Goal: Task Accomplishment & Management: Use online tool/utility

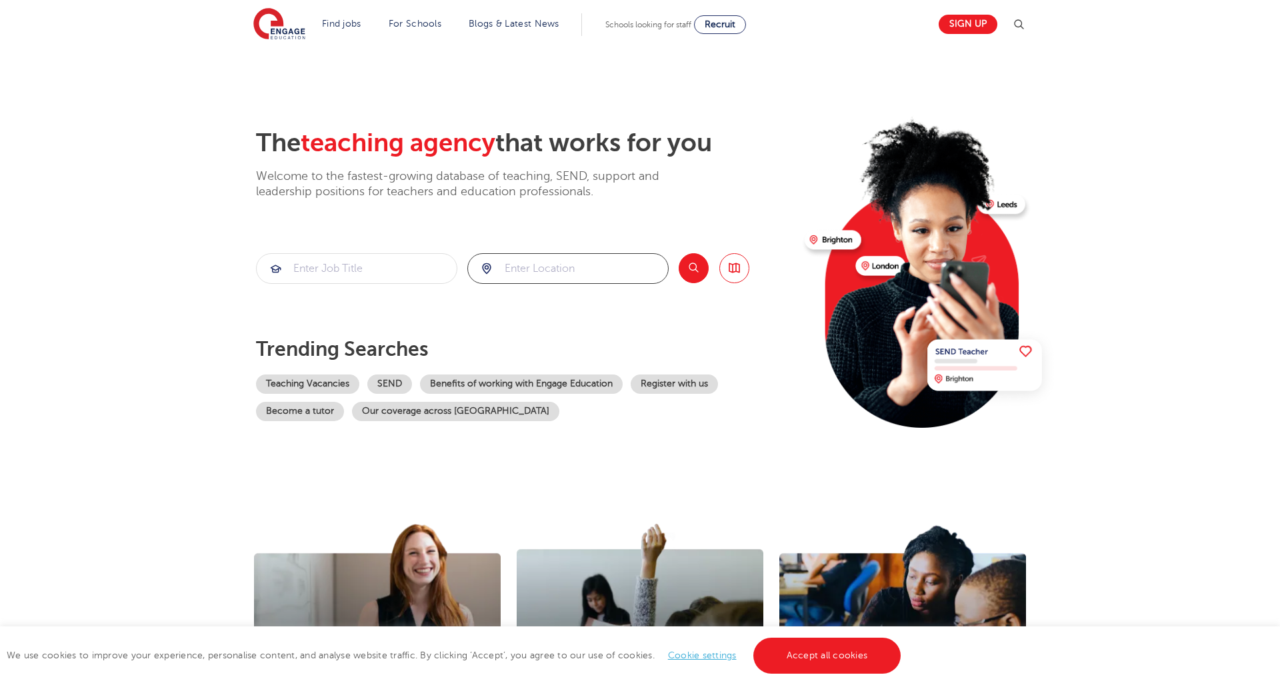
click at [510, 271] on input "search" at bounding box center [568, 268] width 200 height 29
click at [691, 268] on button "Search" at bounding box center [693, 268] width 30 height 30
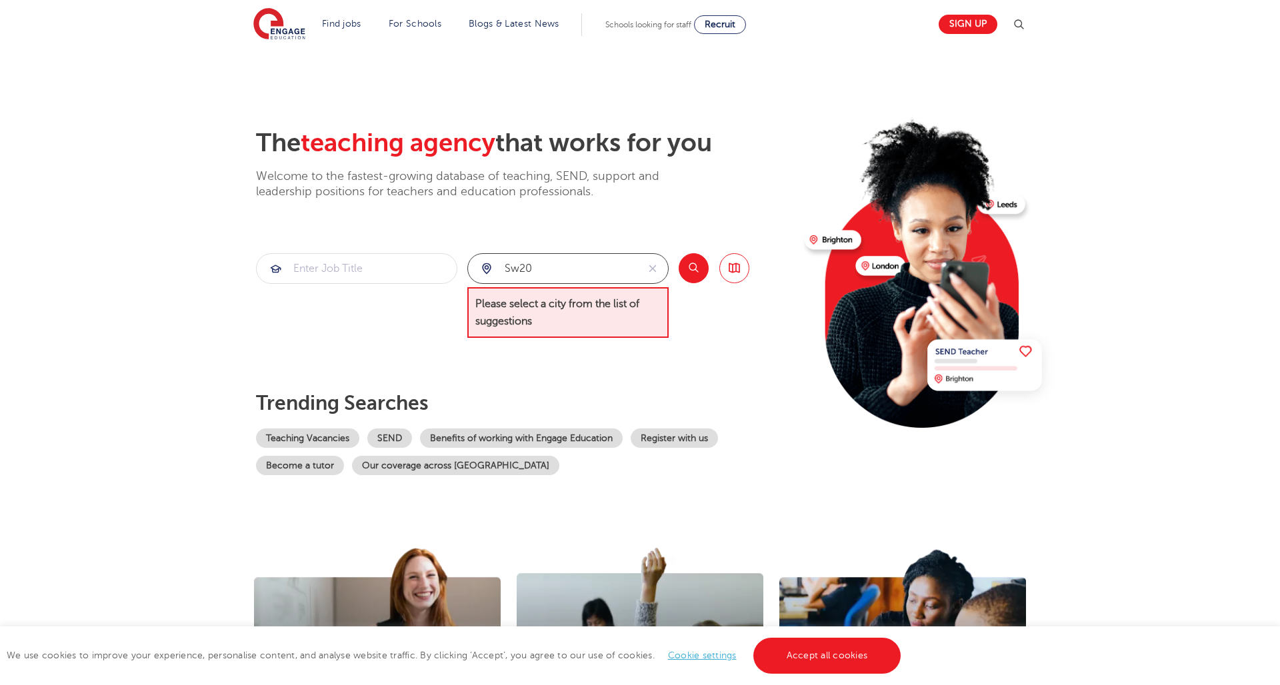
click at [556, 273] on input "sw20" at bounding box center [552, 268] width 169 height 29
drag, startPoint x: 491, startPoint y: 269, endPoint x: 466, endPoint y: 264, distance: 25.8
click at [468, 265] on div "sw20" at bounding box center [552, 268] width 169 height 29
type input "wimbledon"
click button "Submit" at bounding box center [0, 0] width 0 height 0
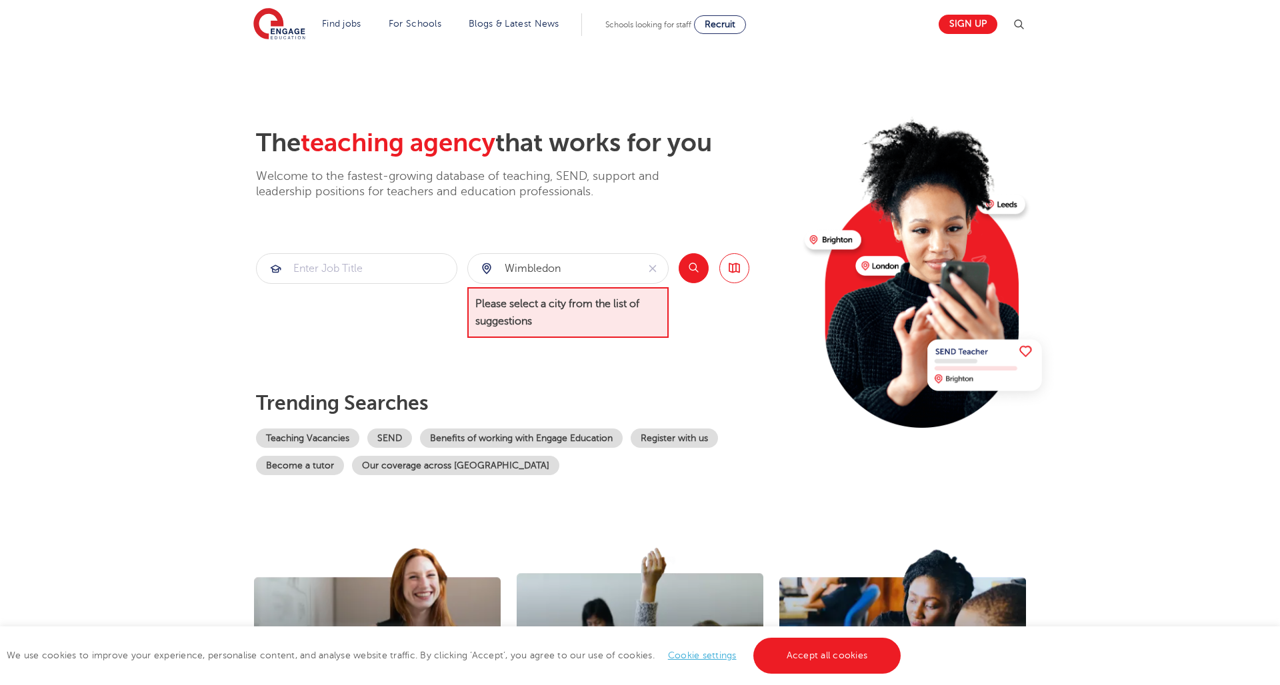
click at [684, 274] on button "Search" at bounding box center [693, 268] width 30 height 30
click at [693, 265] on button "Search" at bounding box center [693, 268] width 30 height 30
click at [626, 358] on div "The teaching agency that works for you Welcome to the fastest-growing database …" at bounding box center [525, 301] width 538 height 347
click at [582, 283] on div "wimbledon Please select a city from the list of suggestions" at bounding box center [567, 295] width 201 height 85
drag, startPoint x: 595, startPoint y: 269, endPoint x: 654, endPoint y: 264, distance: 58.8
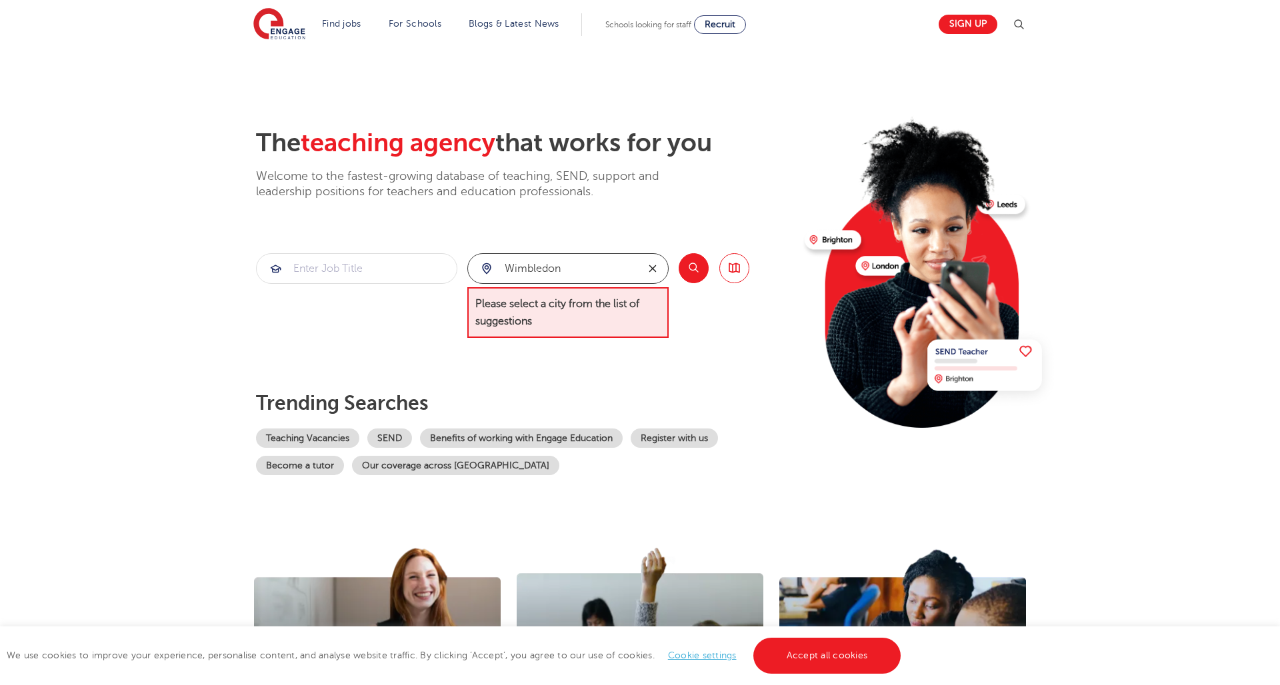
click at [609, 267] on input "wimbledon" at bounding box center [552, 268] width 169 height 29
click at [655, 264] on icon "reset" at bounding box center [652, 269] width 13 height 12
click at [624, 267] on input "search" at bounding box center [568, 268] width 200 height 29
type input "london"
click button "Submit" at bounding box center [0, 0] width 0 height 0
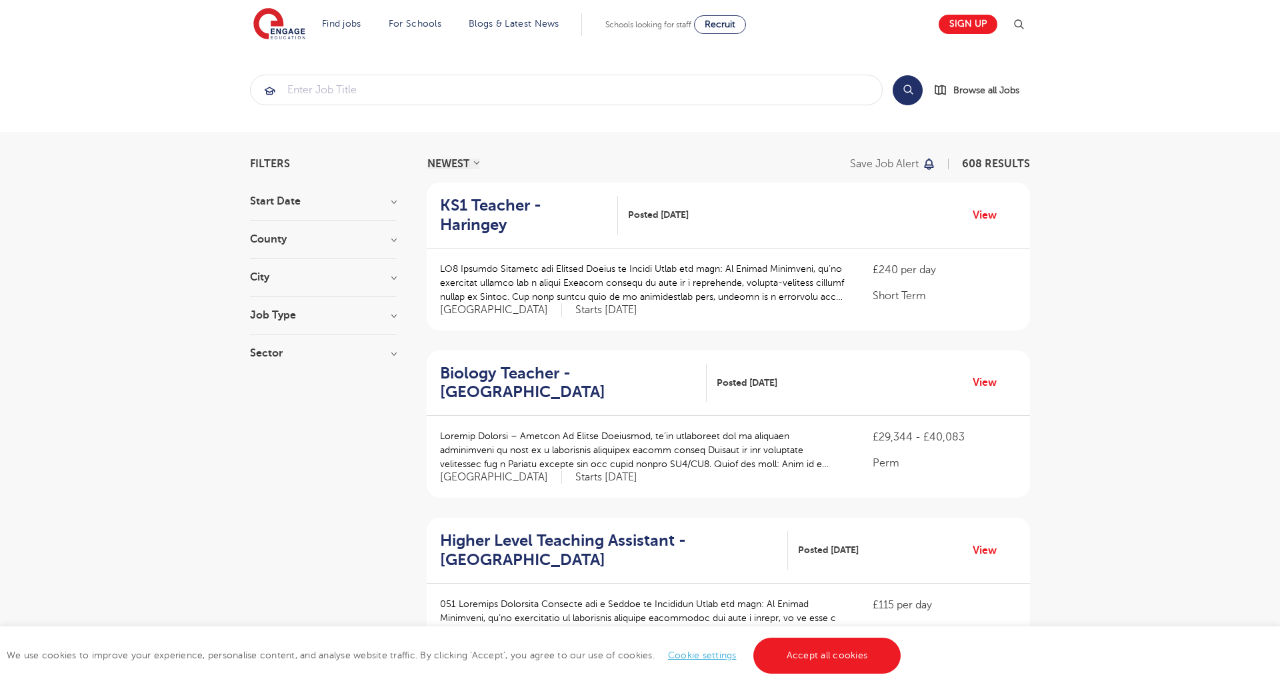
click at [390, 207] on div "Start Date" at bounding box center [323, 208] width 147 height 25
click at [393, 201] on h3 "Start Date" at bounding box center [323, 201] width 147 height 11
click at [395, 201] on h3 "Start Date" at bounding box center [323, 201] width 147 height 11
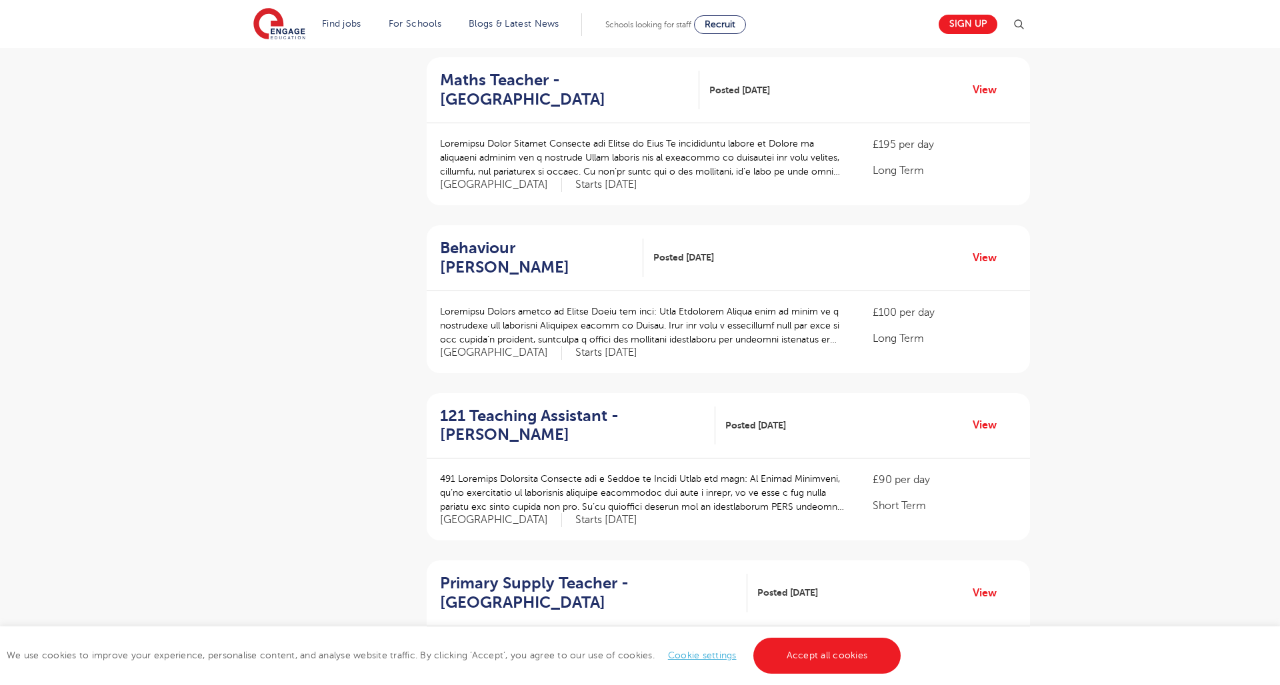
scroll to position [814, 0]
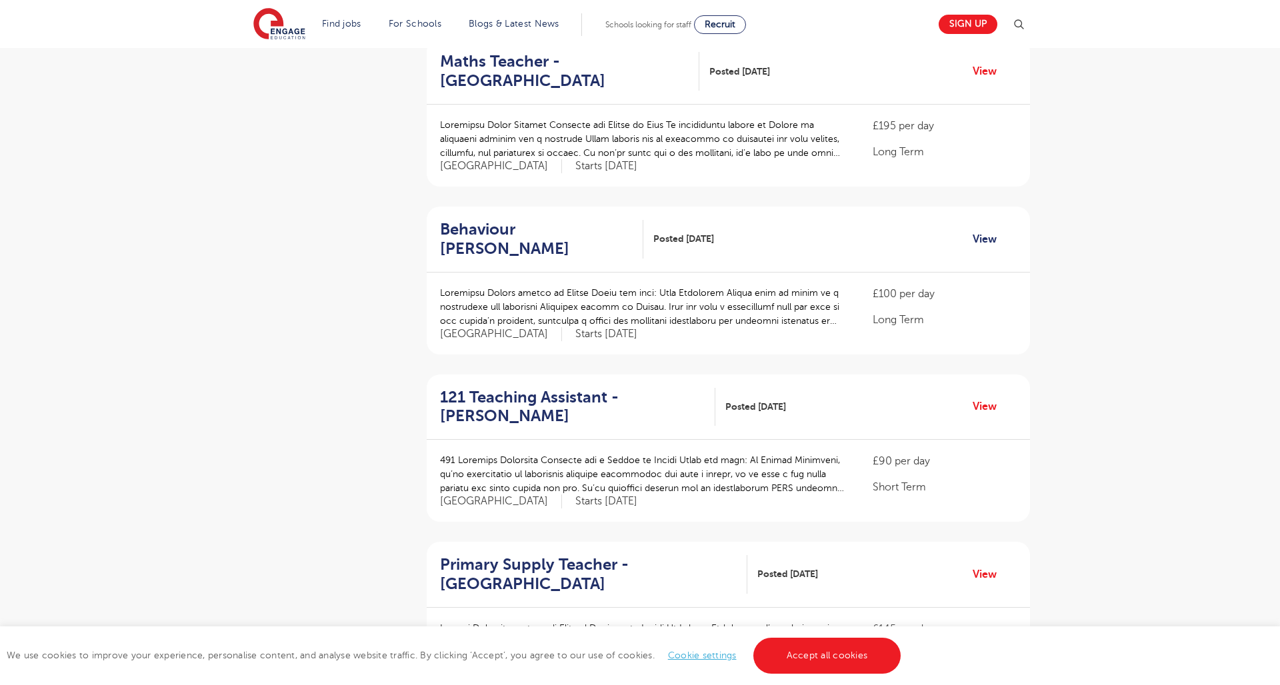
click at [988, 231] on link "View" at bounding box center [989, 239] width 34 height 17
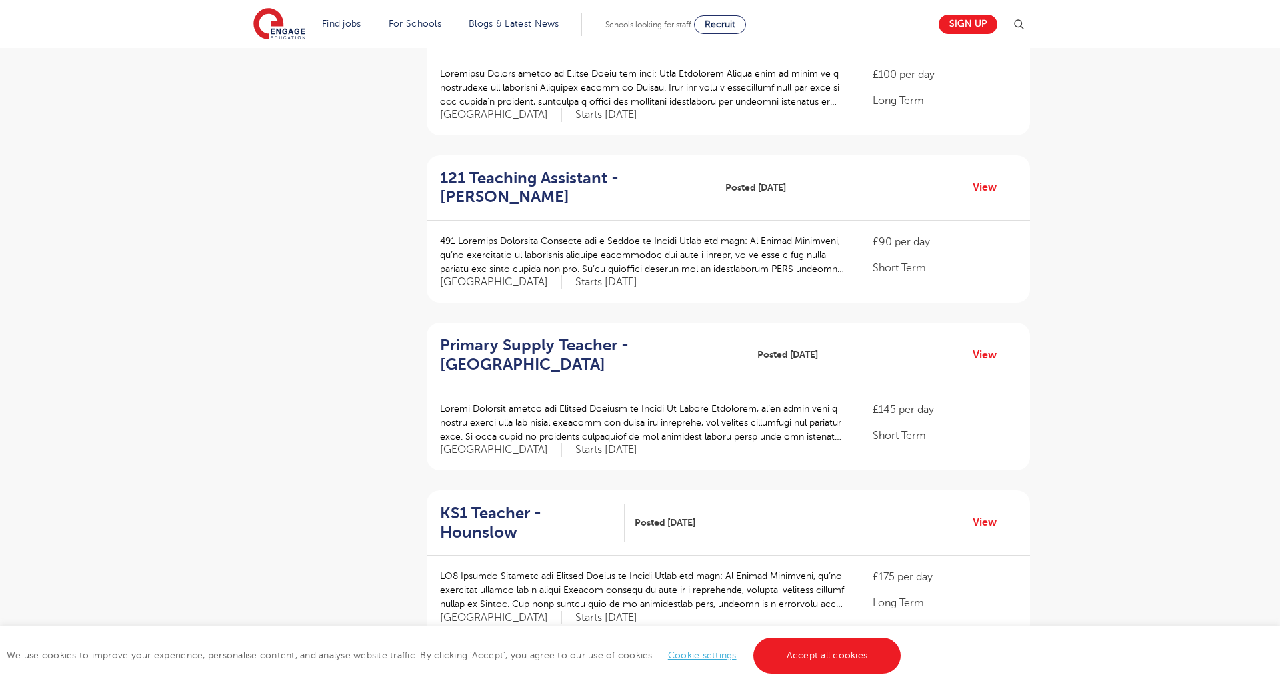
scroll to position [1035, 0]
click at [494, 167] on h2 "121 Teaching Assistant - Merton" at bounding box center [572, 186] width 265 height 39
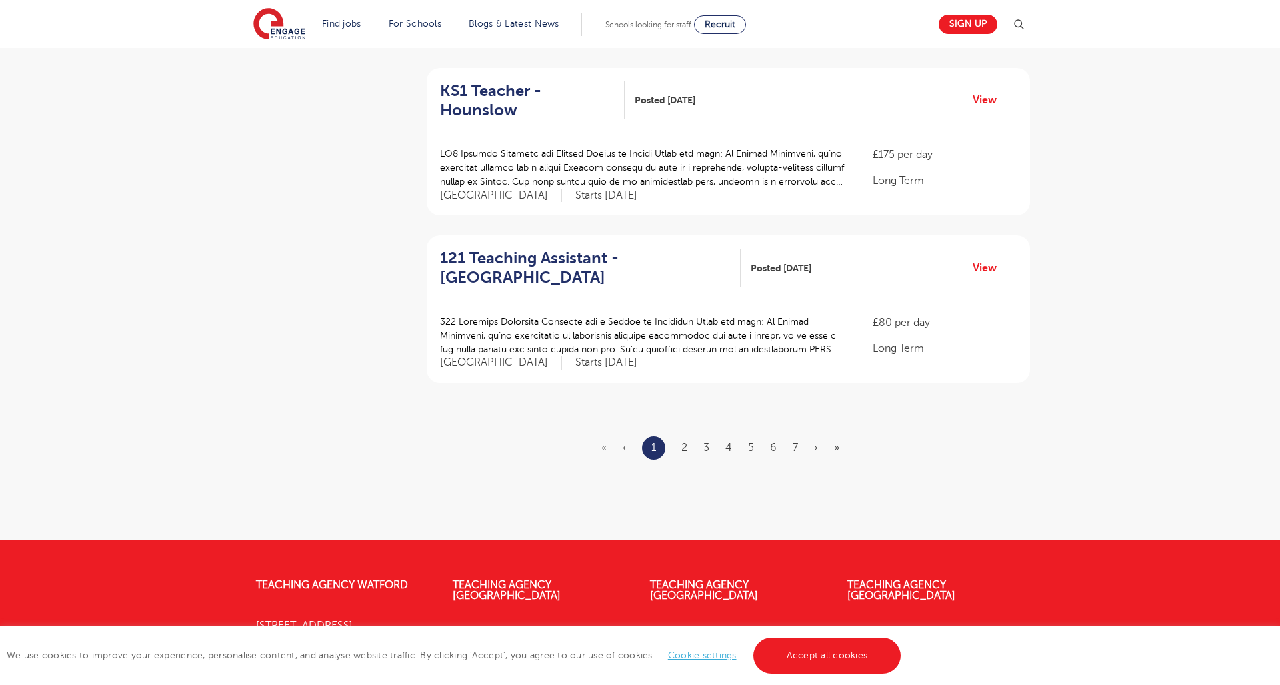
scroll to position [1551, 0]
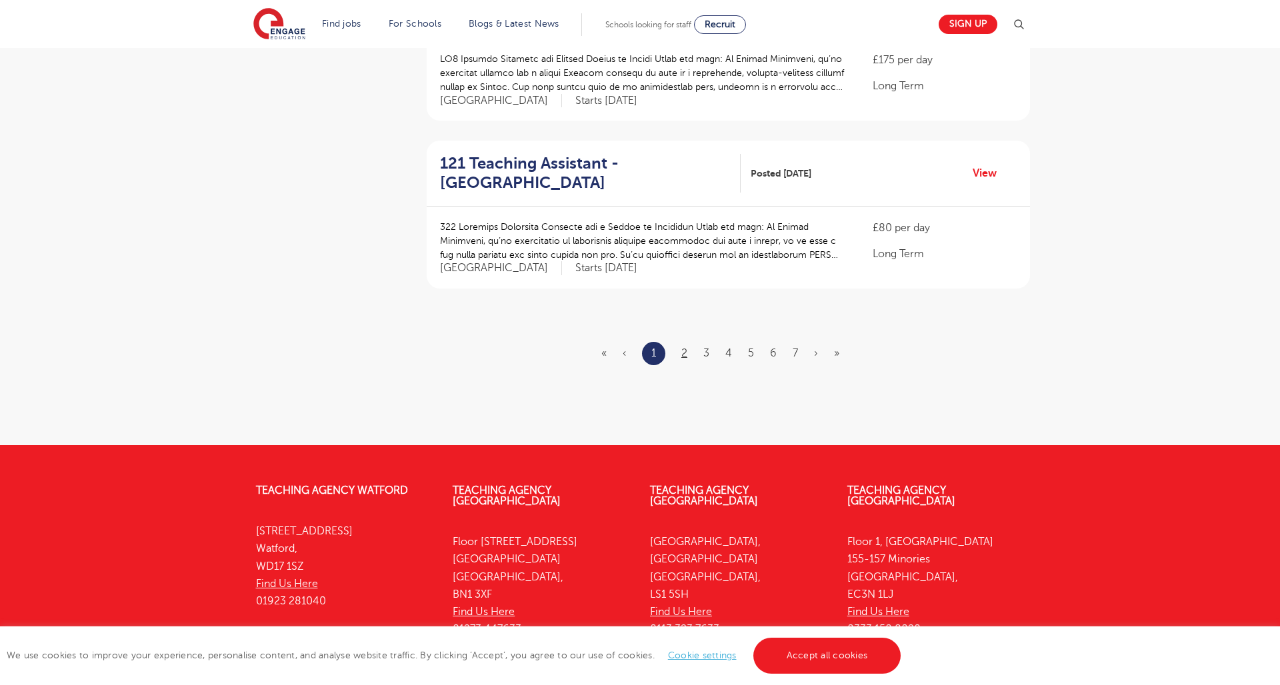
click at [686, 342] on ul "« ‹ 1 2 3 4 5 6 7 › »" at bounding box center [728, 353] width 254 height 23
click at [685, 347] on link "2" at bounding box center [684, 353] width 6 height 12
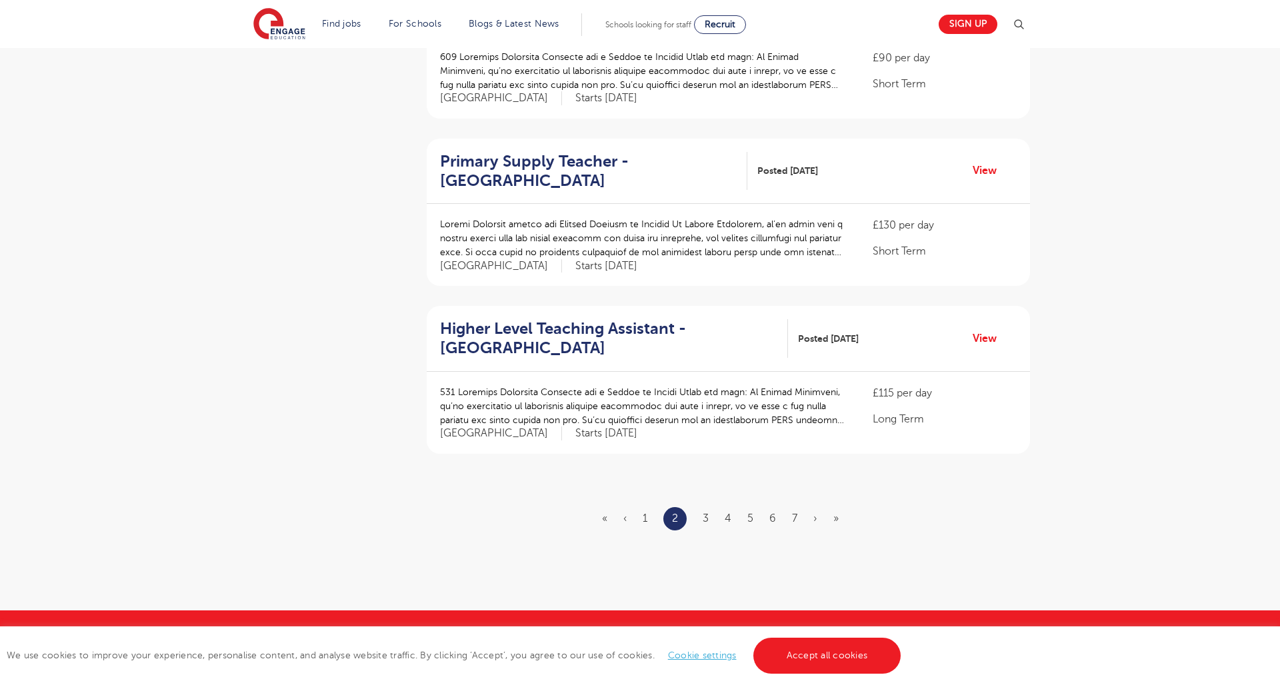
scroll to position [1388, 0]
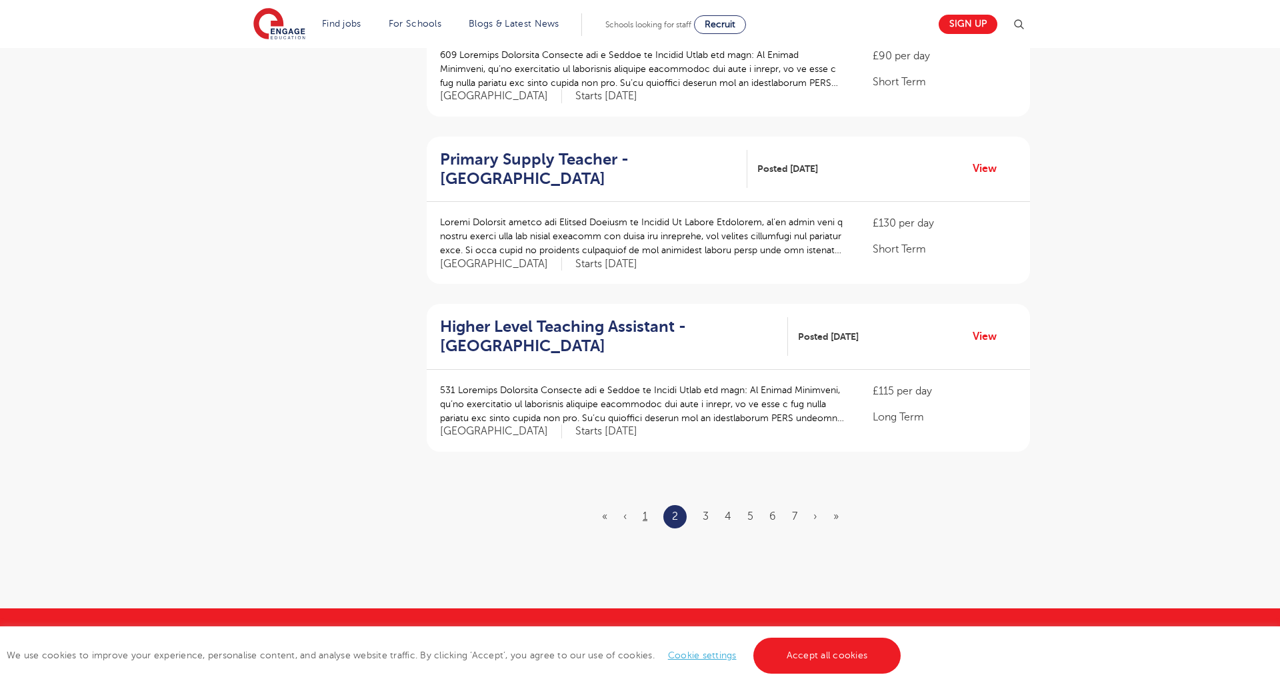
click at [646, 511] on link "1" at bounding box center [644, 517] width 5 height 12
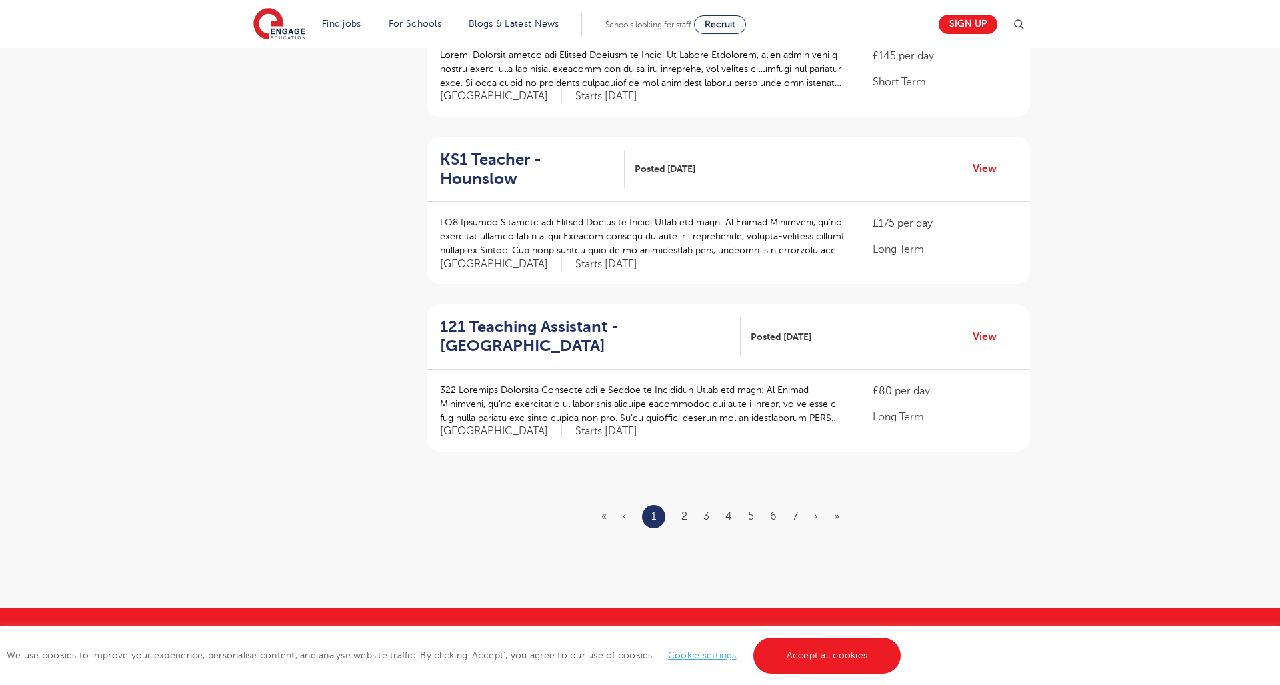
scroll to position [0, 0]
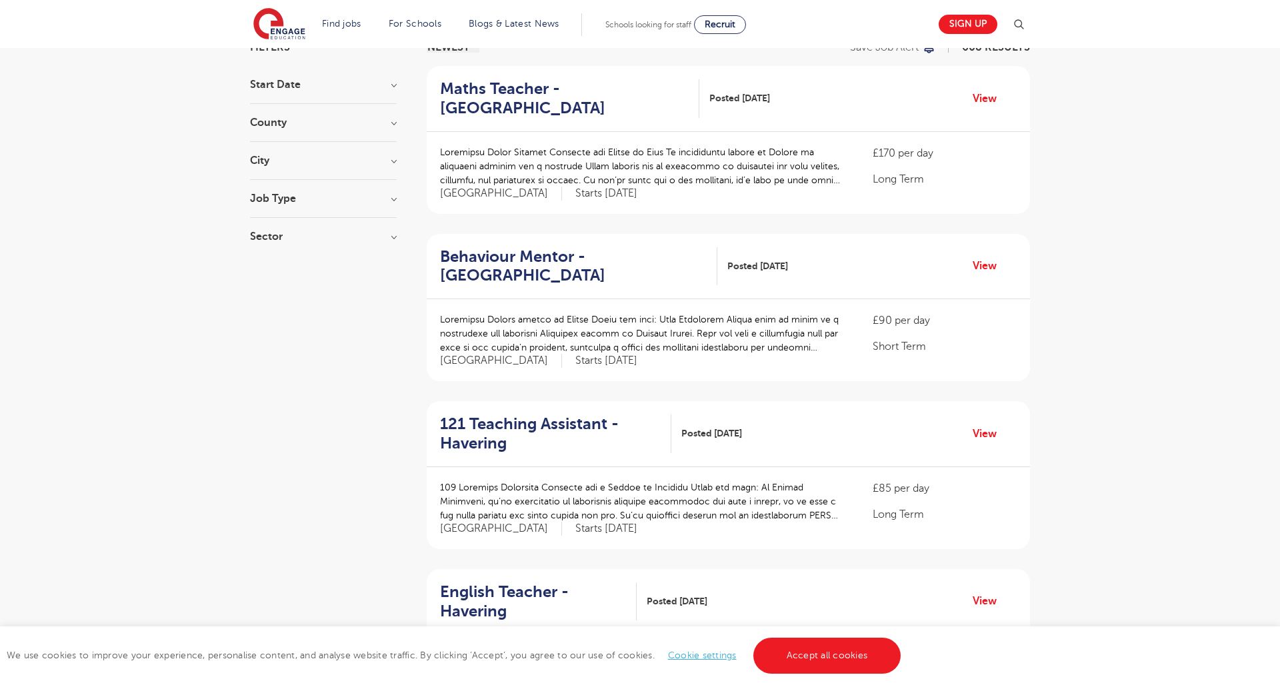
scroll to position [115, 0]
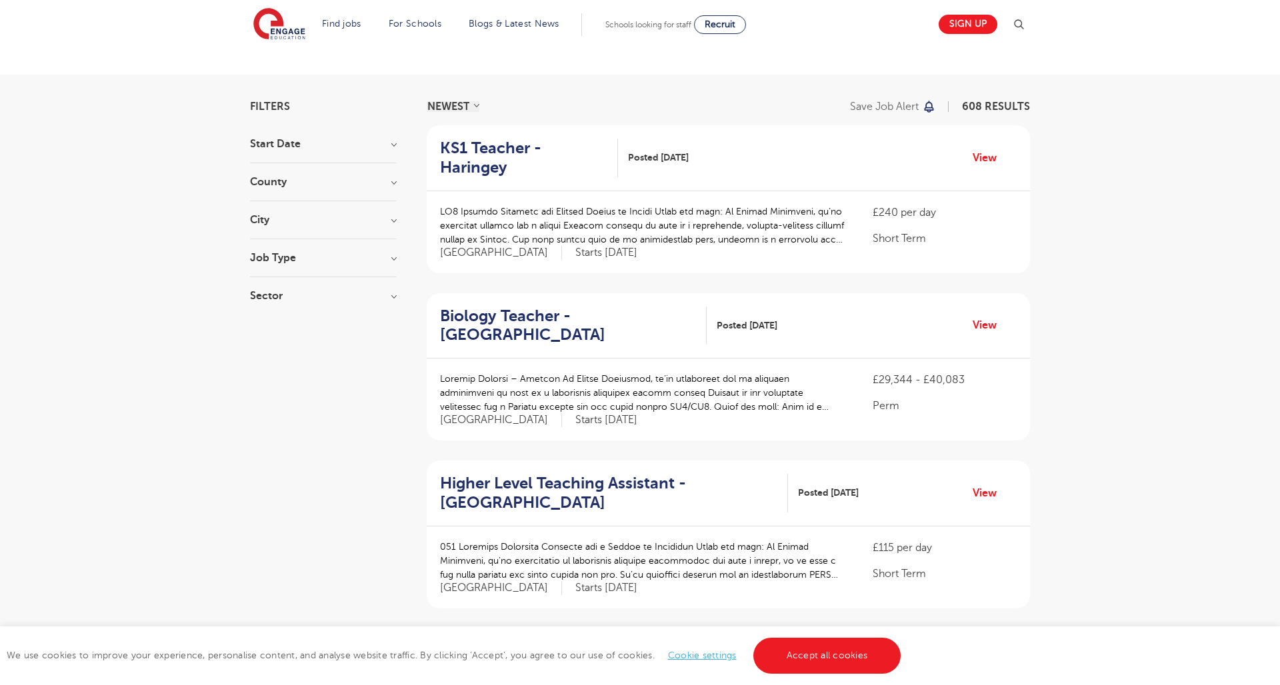
scroll to position [60, 0]
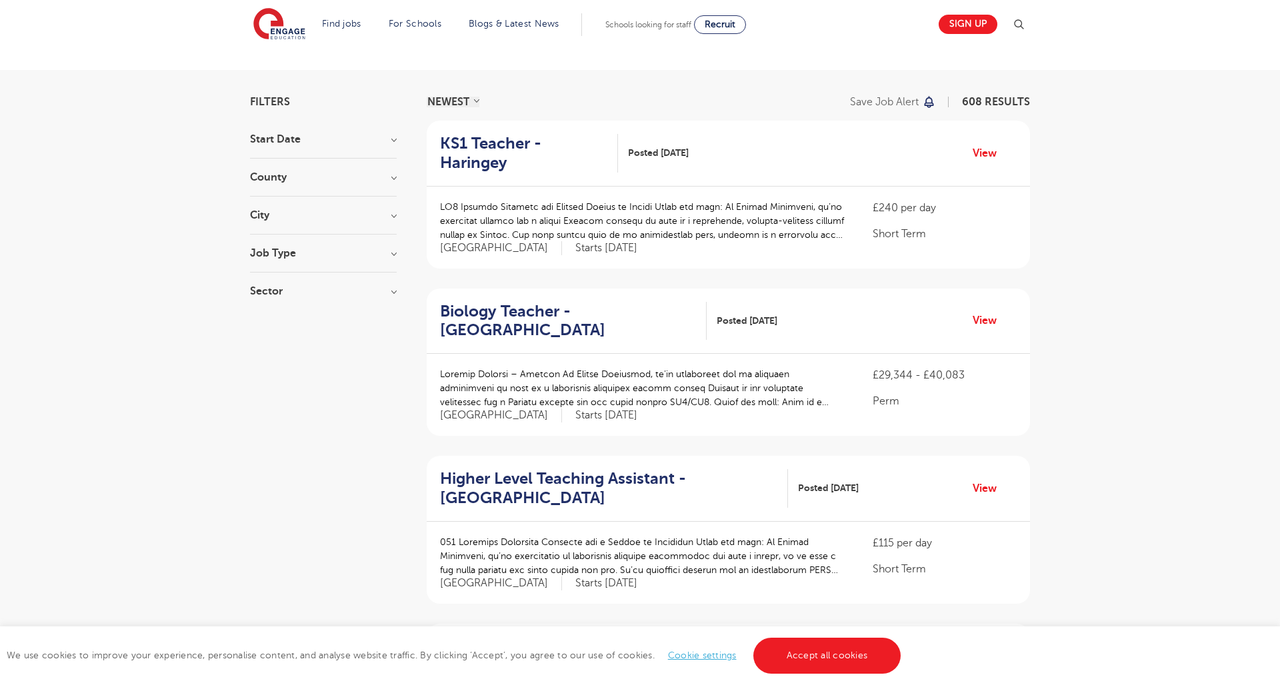
click at [389, 254] on h3 "Job Type" at bounding box center [323, 253] width 147 height 11
click at [389, 253] on h3 "Job Type" at bounding box center [323, 252] width 147 height 11
click at [391, 252] on h3 "Job Type" at bounding box center [323, 252] width 147 height 11
click at [280, 272] on div "Job Type" at bounding box center [323, 266] width 147 height 38
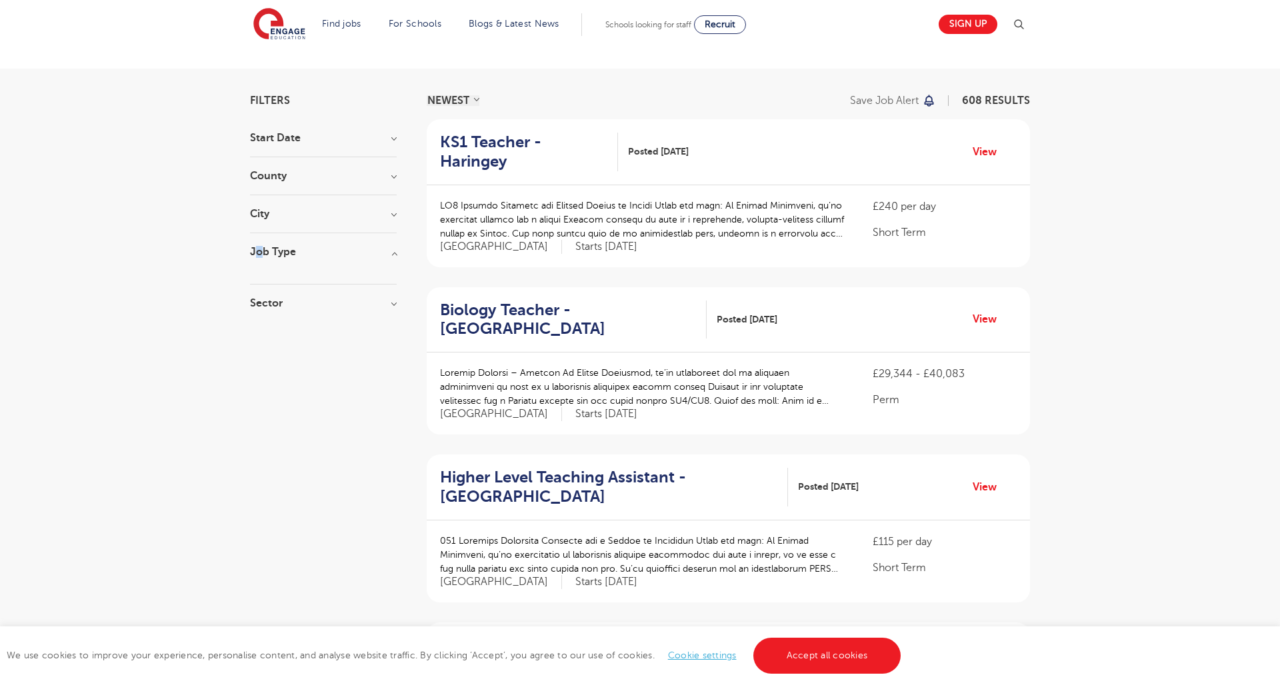
click at [263, 253] on h3 "Job Type" at bounding box center [323, 252] width 147 height 11
click at [270, 251] on h3 "Job Type" at bounding box center [323, 252] width 147 height 11
click at [289, 137] on h3 "Start Date" at bounding box center [323, 138] width 147 height 11
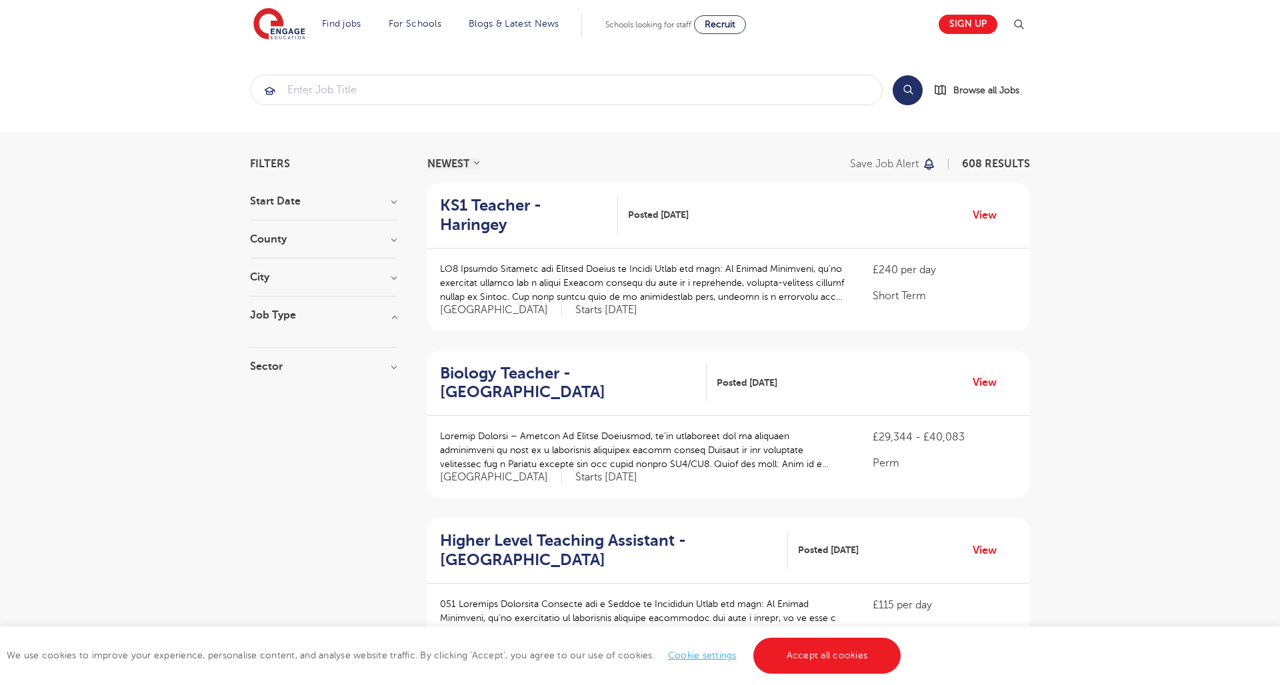
scroll to position [0, 0]
click at [440, 81] on input "search" at bounding box center [566, 89] width 631 height 29
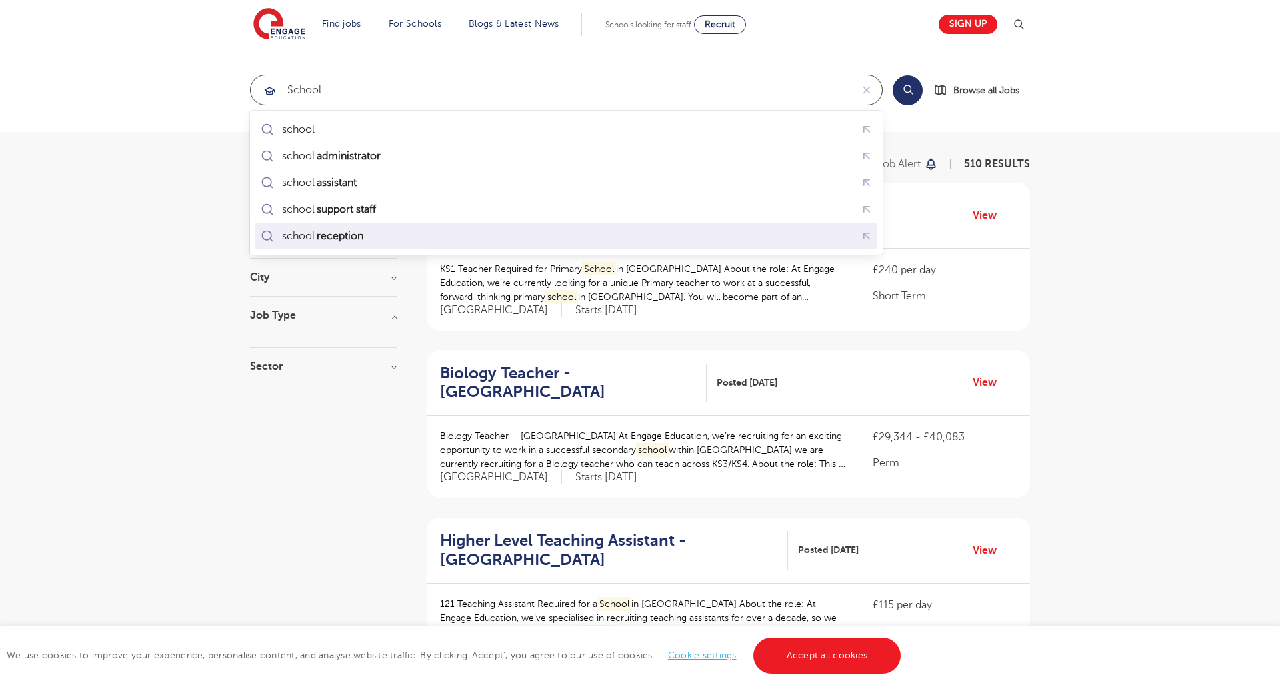
click at [382, 239] on div "school reception" at bounding box center [566, 236] width 616 height 21
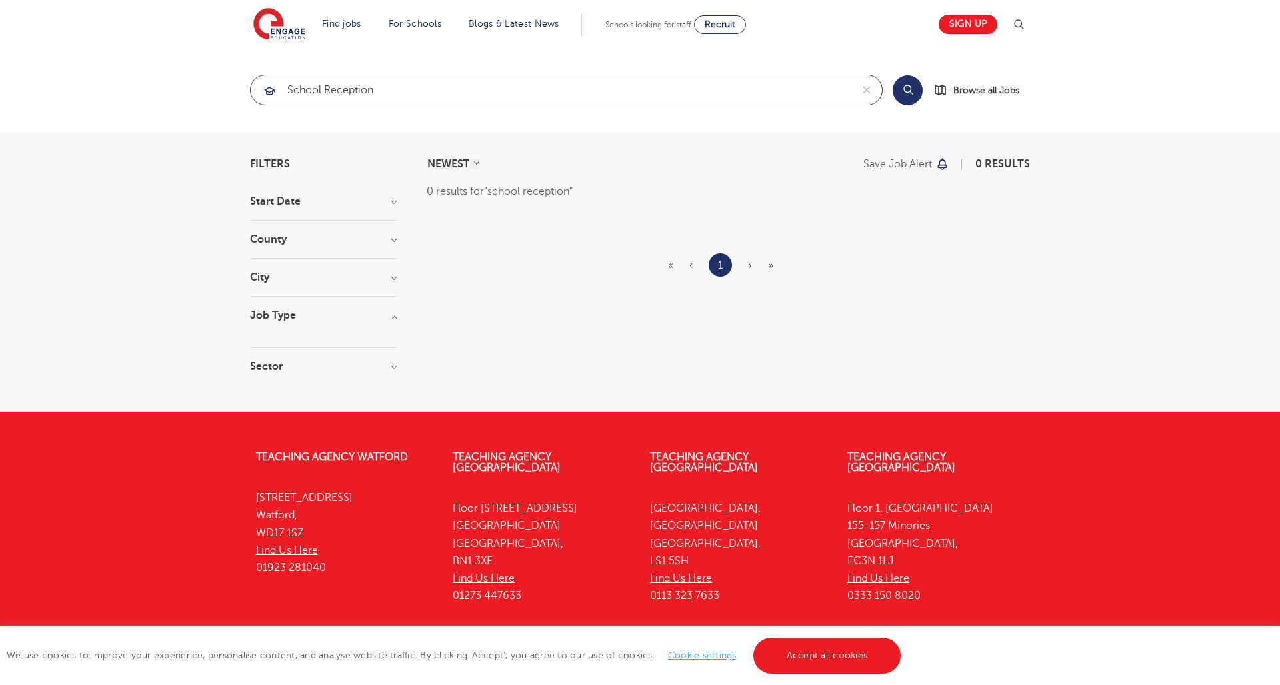
drag, startPoint x: 326, startPoint y: 89, endPoint x: 433, endPoint y: 87, distance: 107.3
click at [433, 87] on input "school reception" at bounding box center [551, 89] width 600 height 29
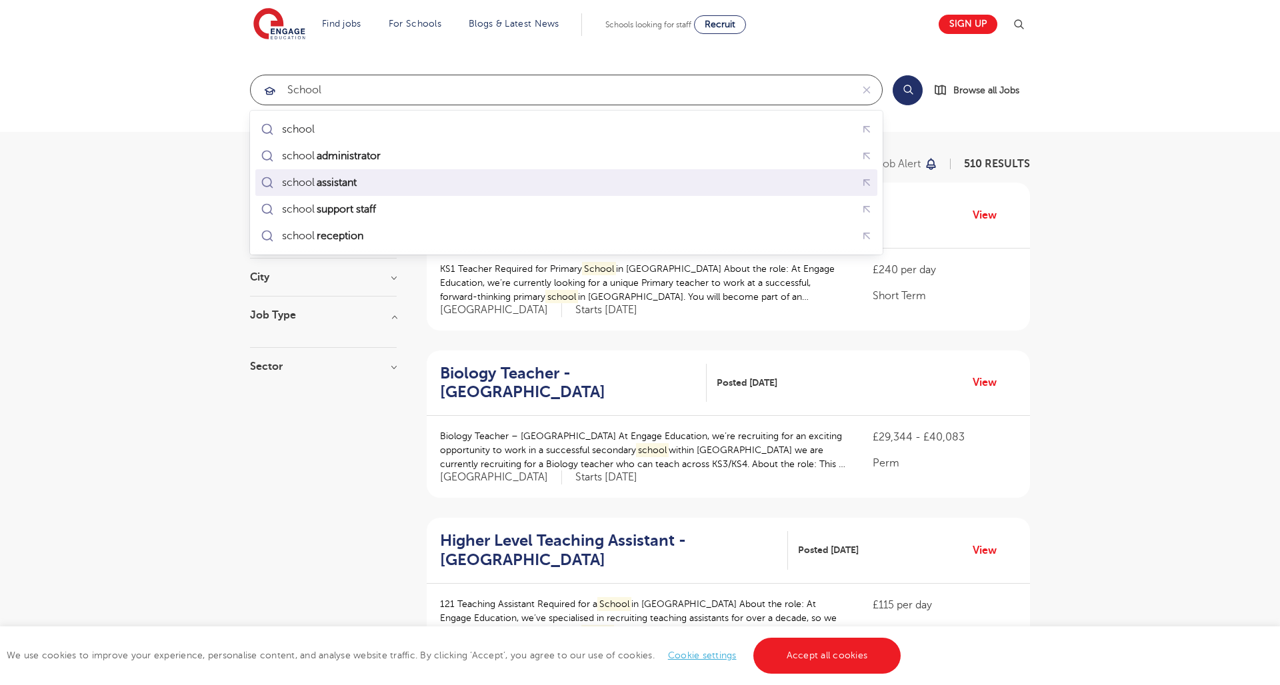
click at [380, 190] on div "school assistant" at bounding box center [566, 183] width 616 height 21
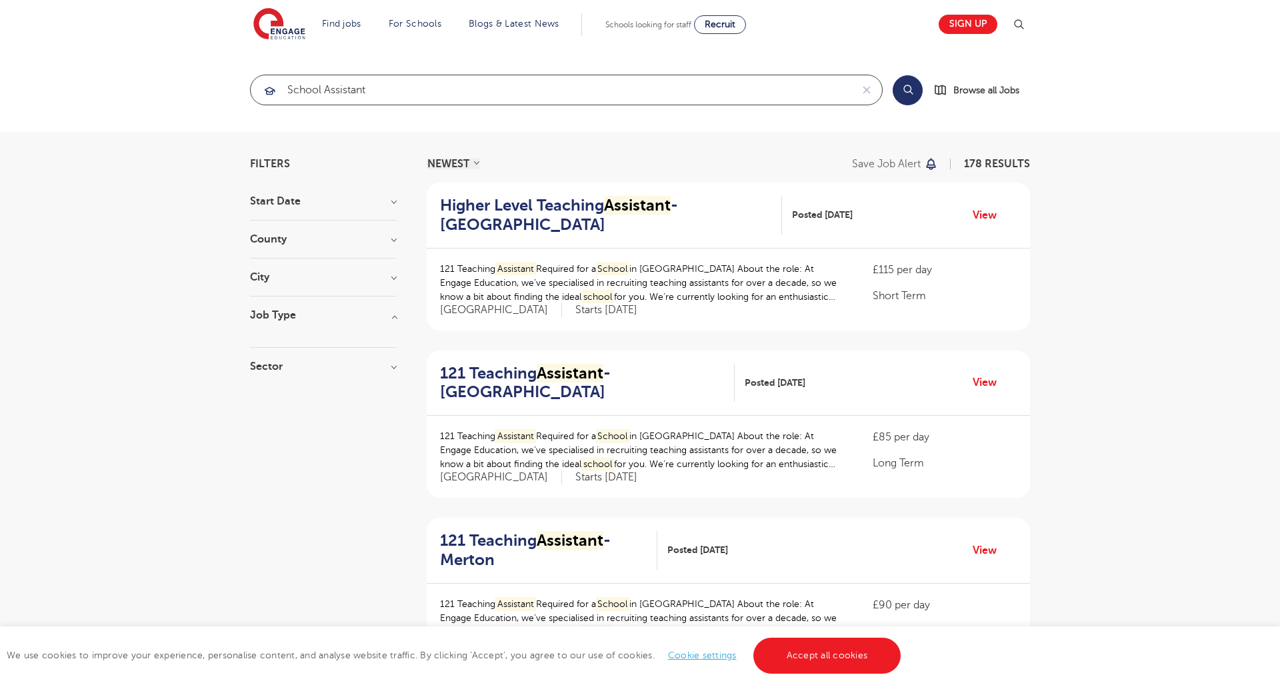
drag, startPoint x: 326, startPoint y: 90, endPoint x: 422, endPoint y: 94, distance: 96.1
click at [419, 95] on input "school assistant" at bounding box center [551, 89] width 600 height 29
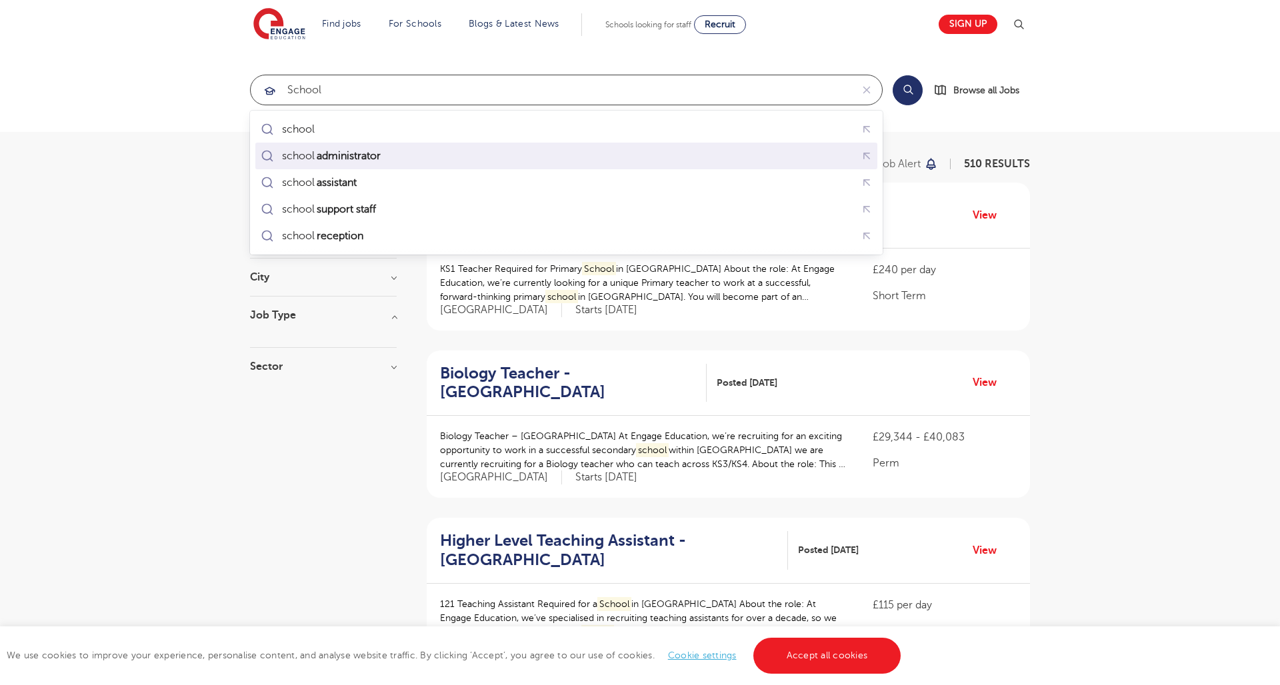
click at [383, 153] on mark "administrator" at bounding box center [349, 156] width 68 height 16
type input "school administrator"
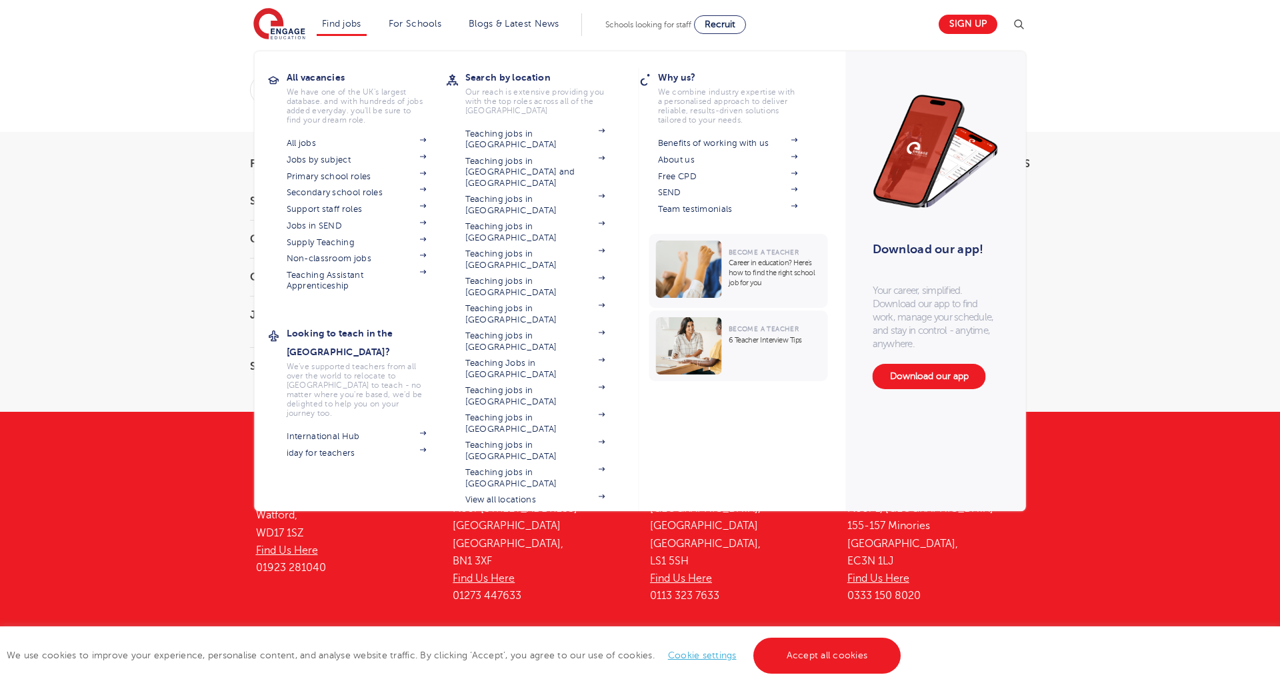
click at [353, 21] on link "Find jobs" at bounding box center [341, 24] width 39 height 10
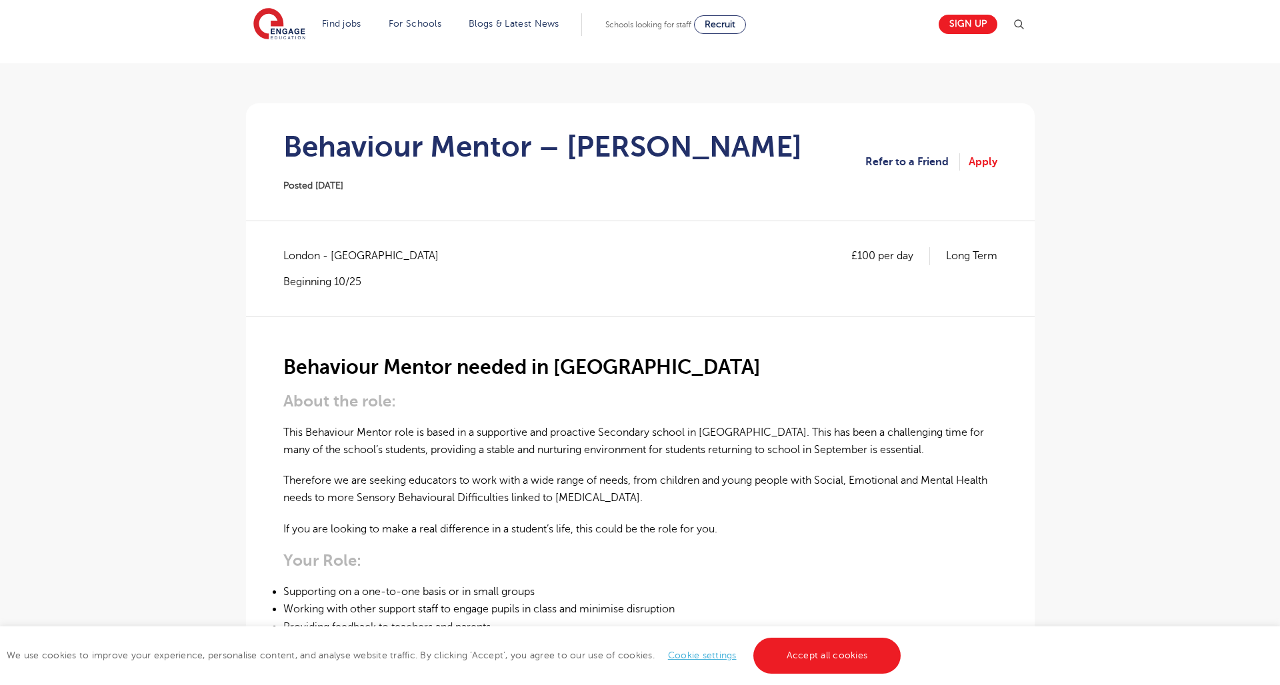
scroll to position [65, 0]
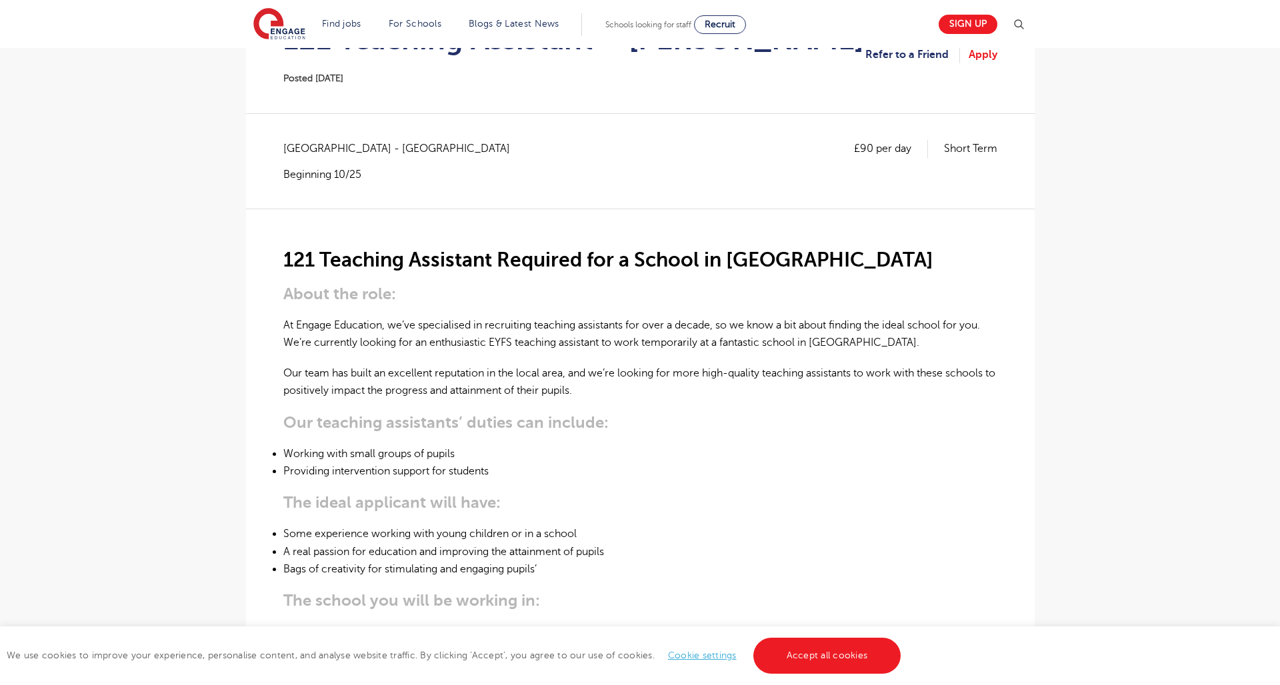
scroll to position [177, 0]
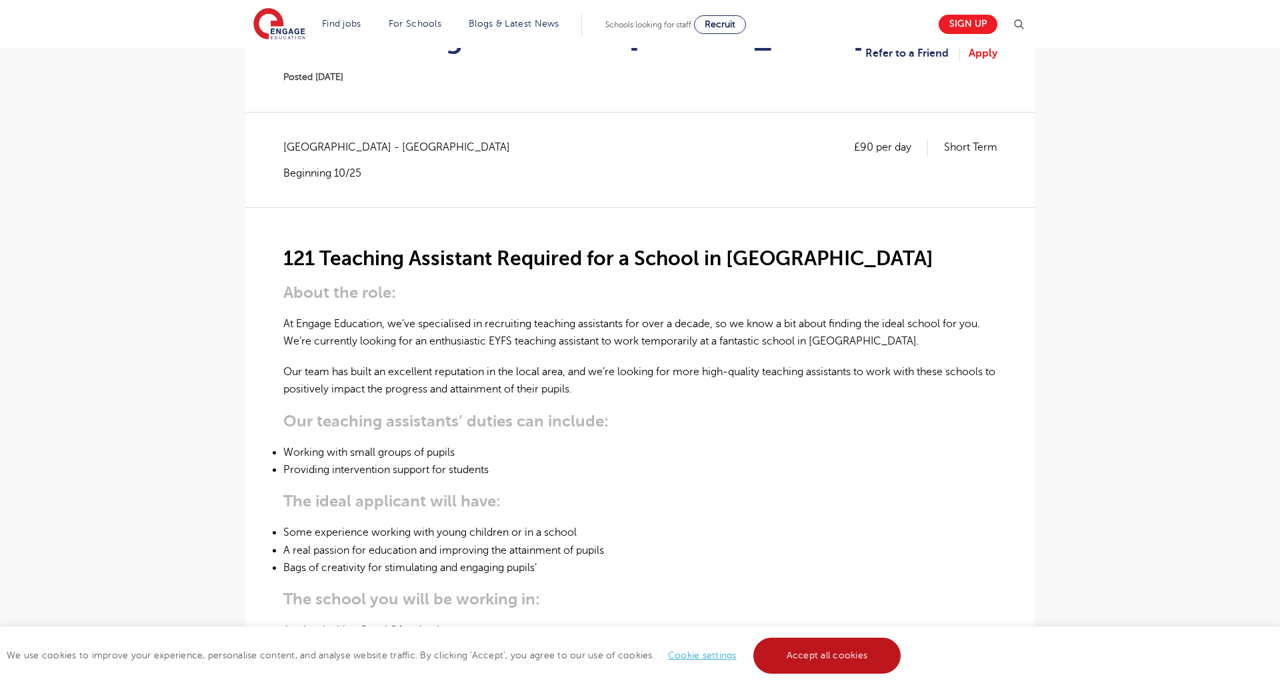
click at [802, 645] on link "Accept all cookies" at bounding box center [827, 656] width 148 height 36
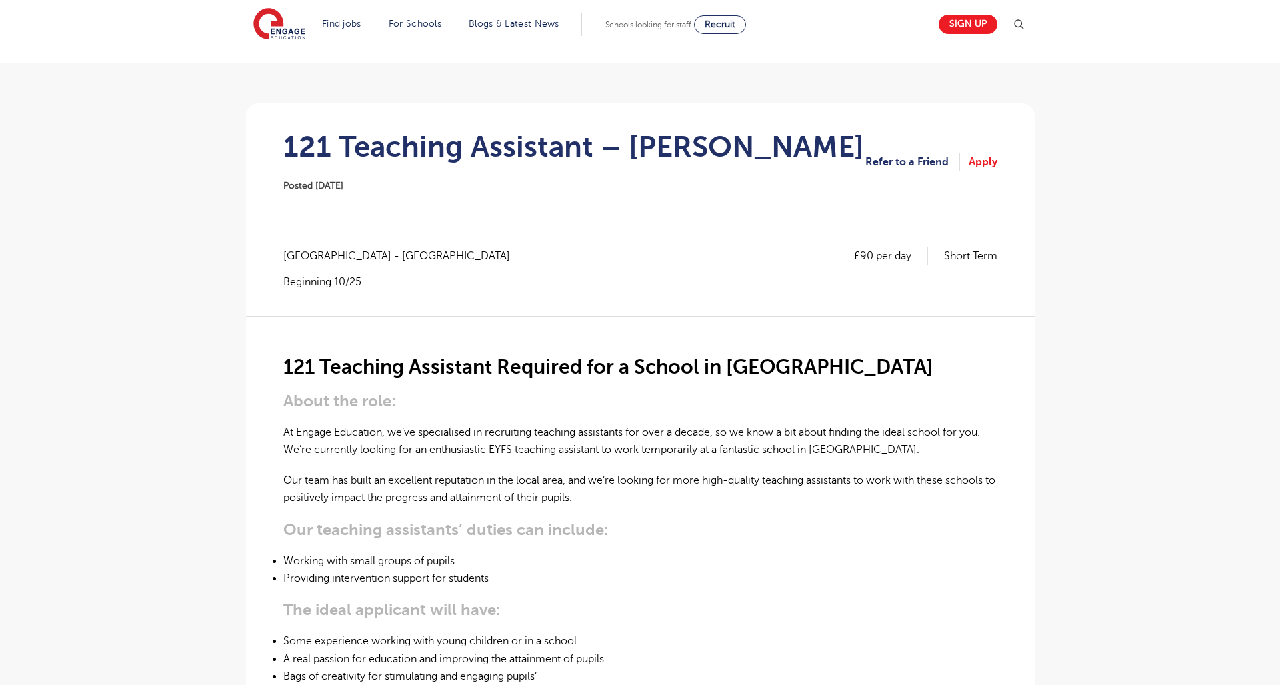
scroll to position [71, 0]
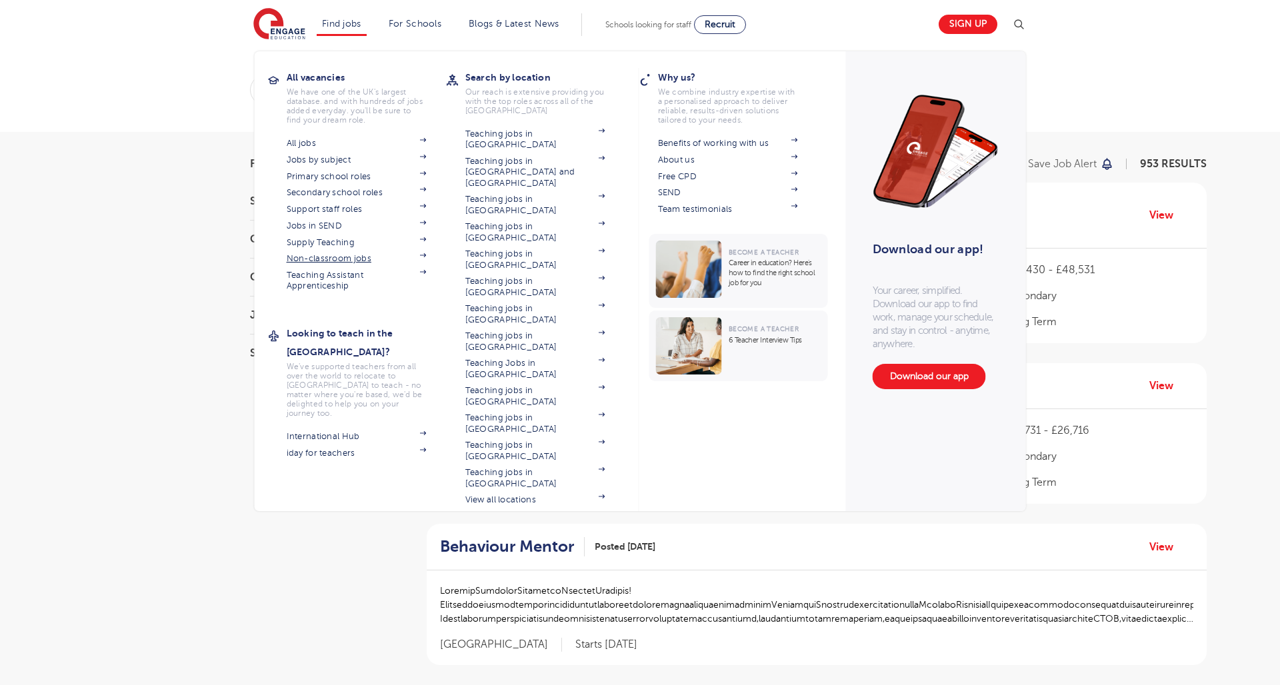
click at [305, 256] on link "Non-classroom jobs" at bounding box center [357, 258] width 140 height 11
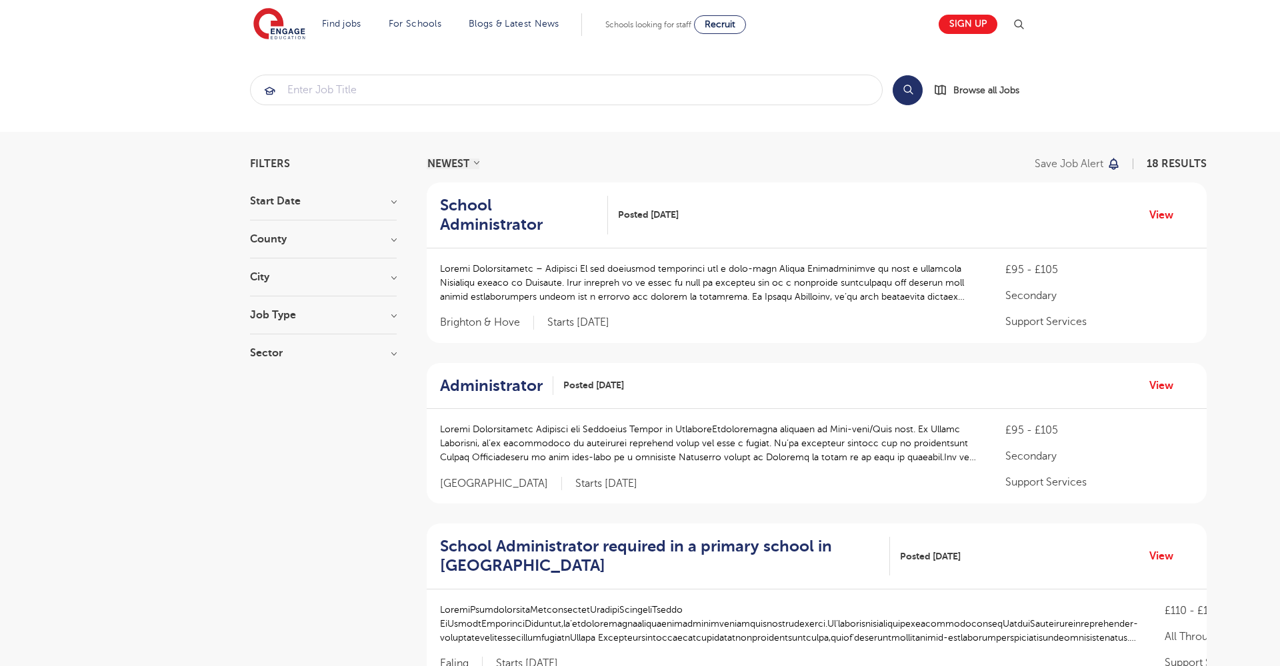
click at [332, 239] on h3 "County" at bounding box center [323, 239] width 147 height 11
click at [289, 369] on button "Show more" at bounding box center [278, 371] width 57 height 12
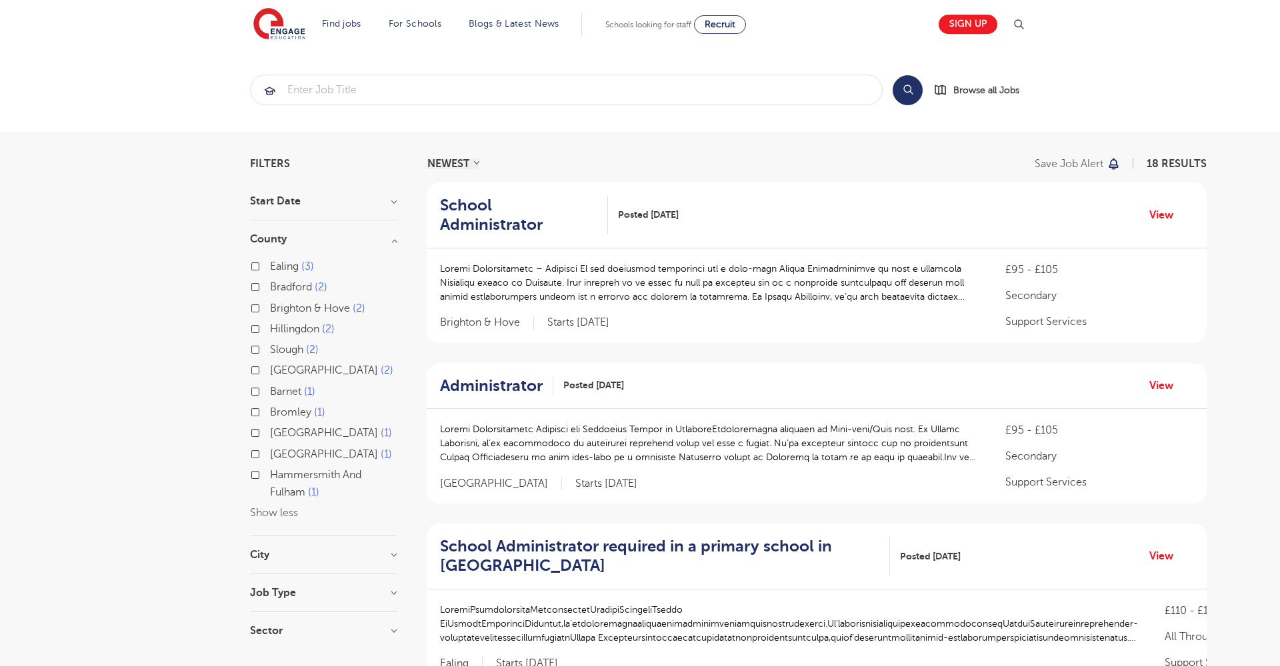
click at [385, 239] on h3 "County" at bounding box center [323, 239] width 147 height 11
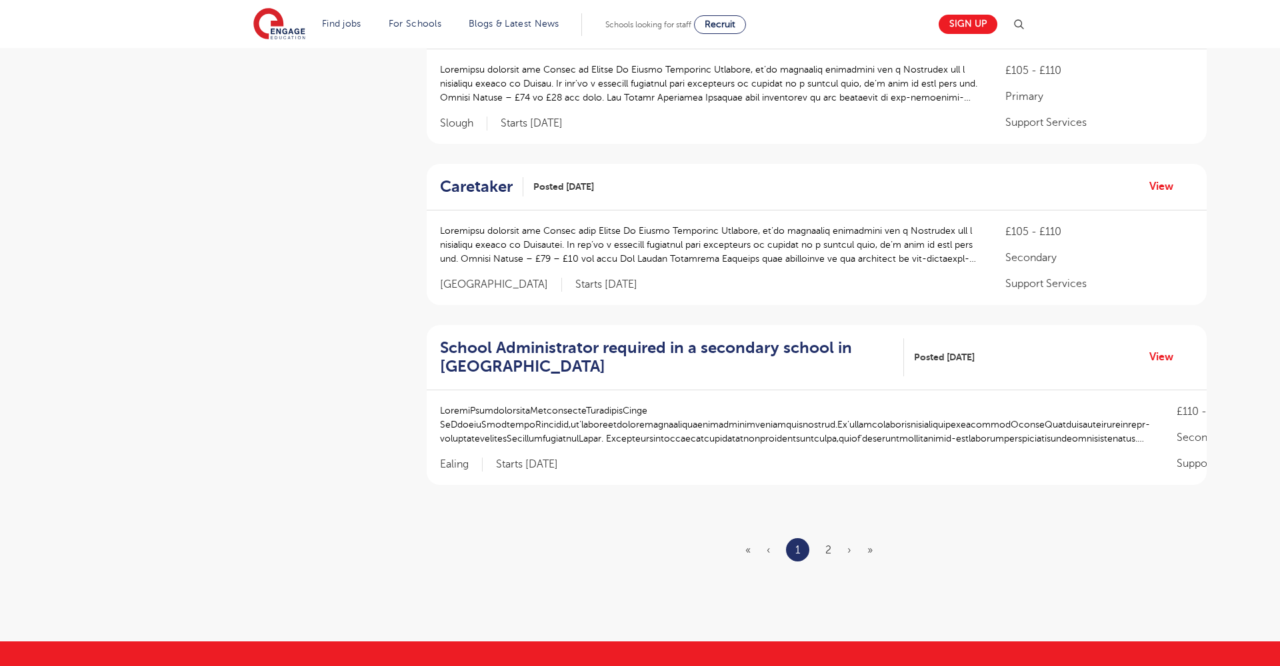
scroll to position [1367, 0]
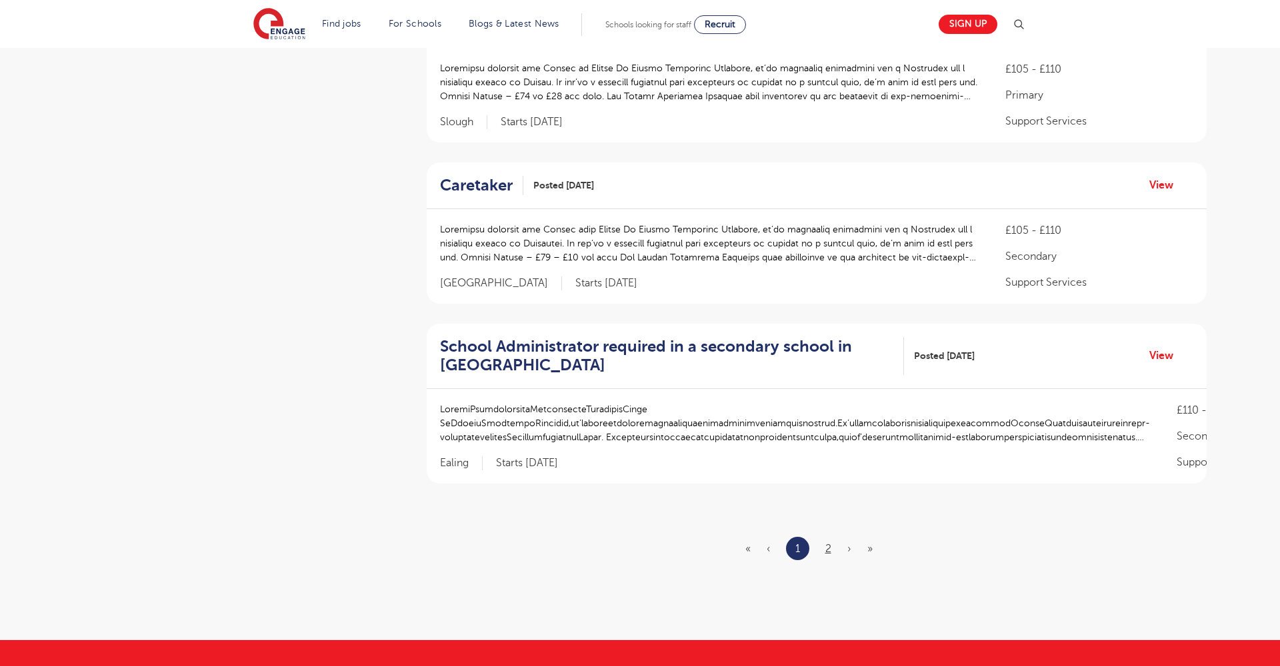
click at [825, 543] on link "2" at bounding box center [828, 549] width 6 height 12
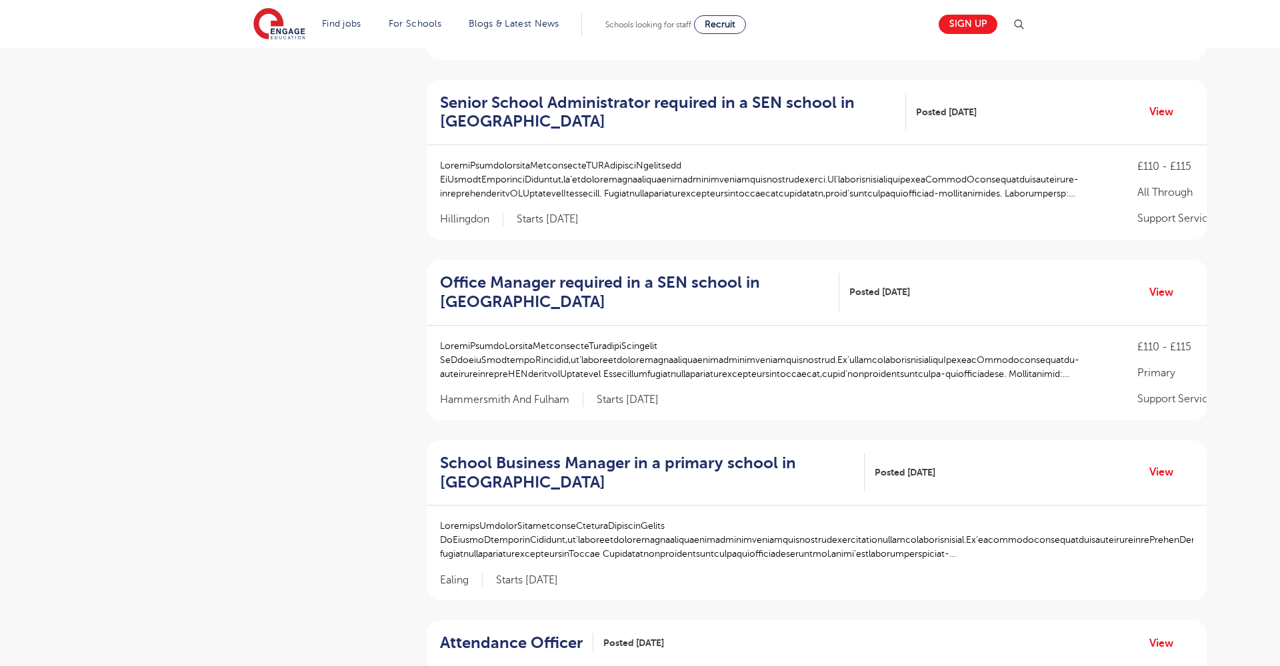
scroll to position [426, 0]
click at [596, 283] on h2 "Office Manager required in a SEN school in [GEOGRAPHIC_DATA]" at bounding box center [634, 292] width 389 height 39
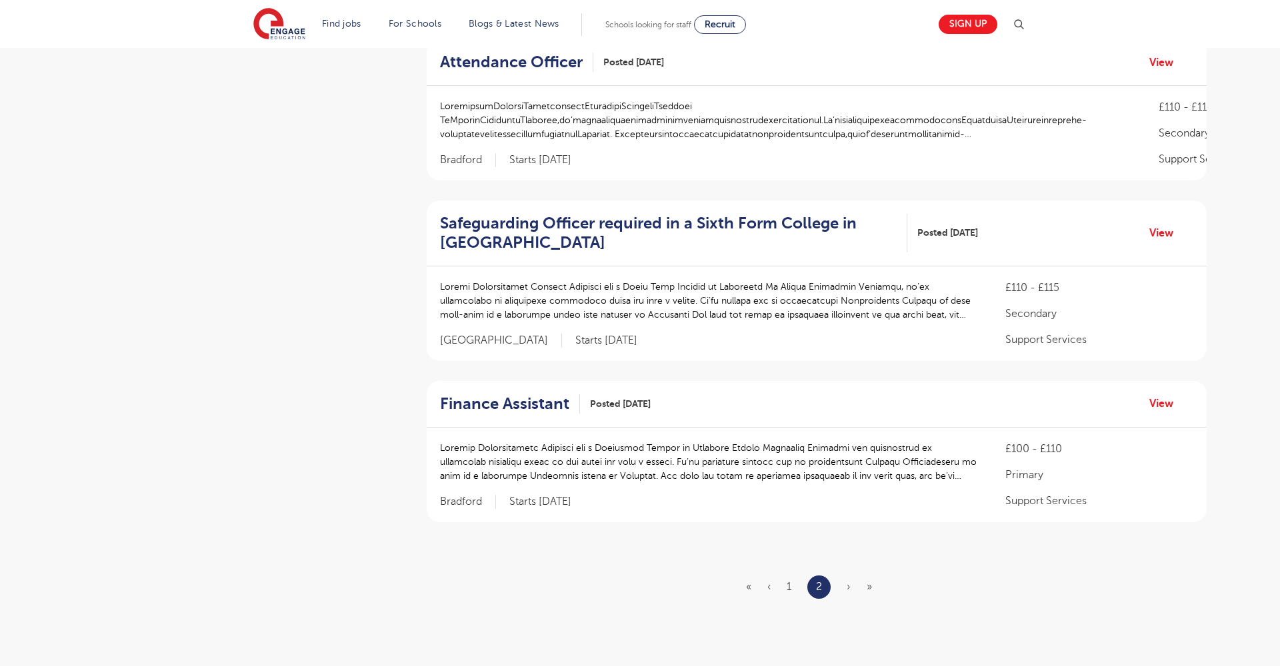
scroll to position [1008, 0]
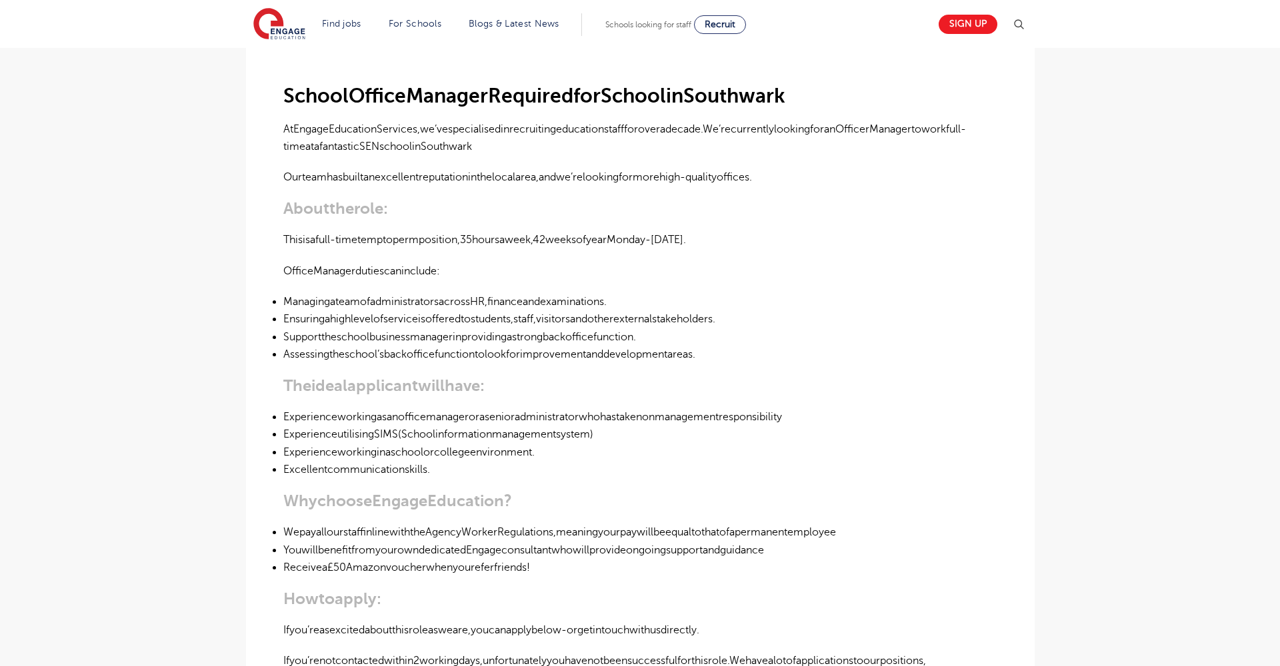
scroll to position [371, 0]
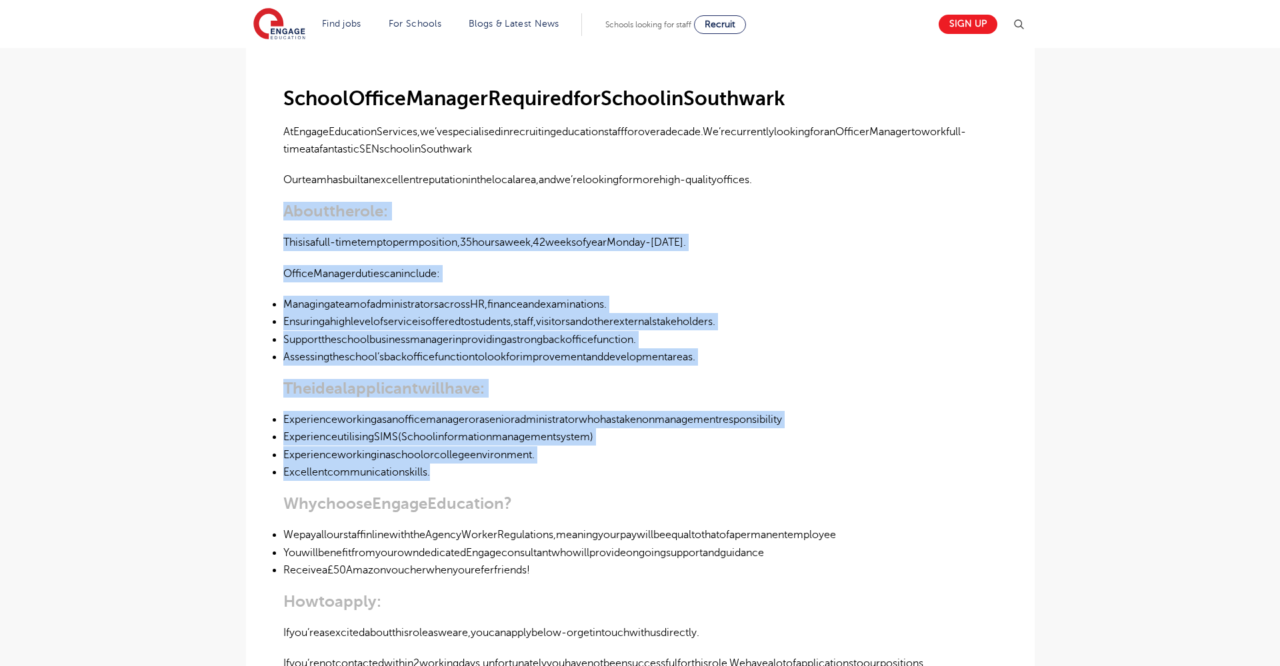
drag, startPoint x: 284, startPoint y: 207, endPoint x: 650, endPoint y: 468, distance: 449.7
click at [650, 468] on div "SchoolOfficeManagerRequiredforSchoolinSouthwark [GEOGRAPHIC_DATA],we’vespeciali…" at bounding box center [640, 439] width 714 height 784
copy div "Abouttherole: Thisisafull-timetemptopermposition,35hoursaweek,42weeksofyearMond…"
